Goal: Check status: Check status

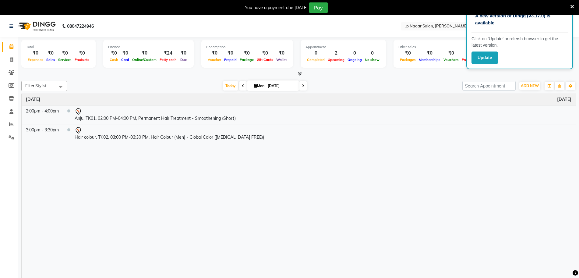
click at [461, 135] on div "Time Event [DATE] 2:00pm - 4:00pm Anju, TK01, 02:00 PM-04:00 PM, Permanent Hair…" at bounding box center [299, 190] width 554 height 193
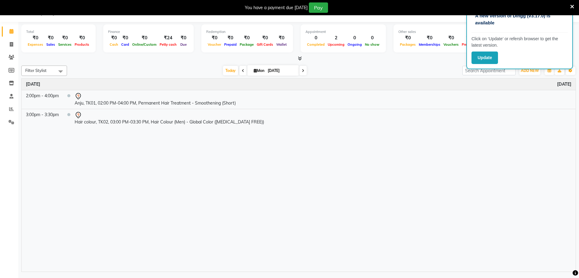
click at [304, 71] on span at bounding box center [302, 70] width 7 height 9
type input "02-09-2025"
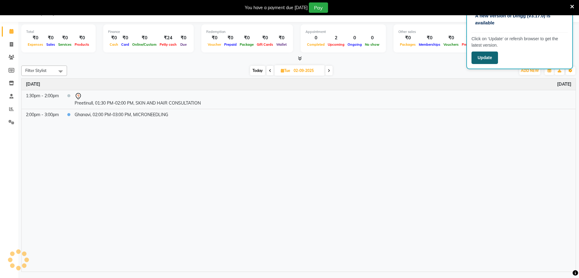
click at [480, 62] on button "Update" at bounding box center [484, 57] width 26 height 12
